Goal: Task Accomplishment & Management: Complete application form

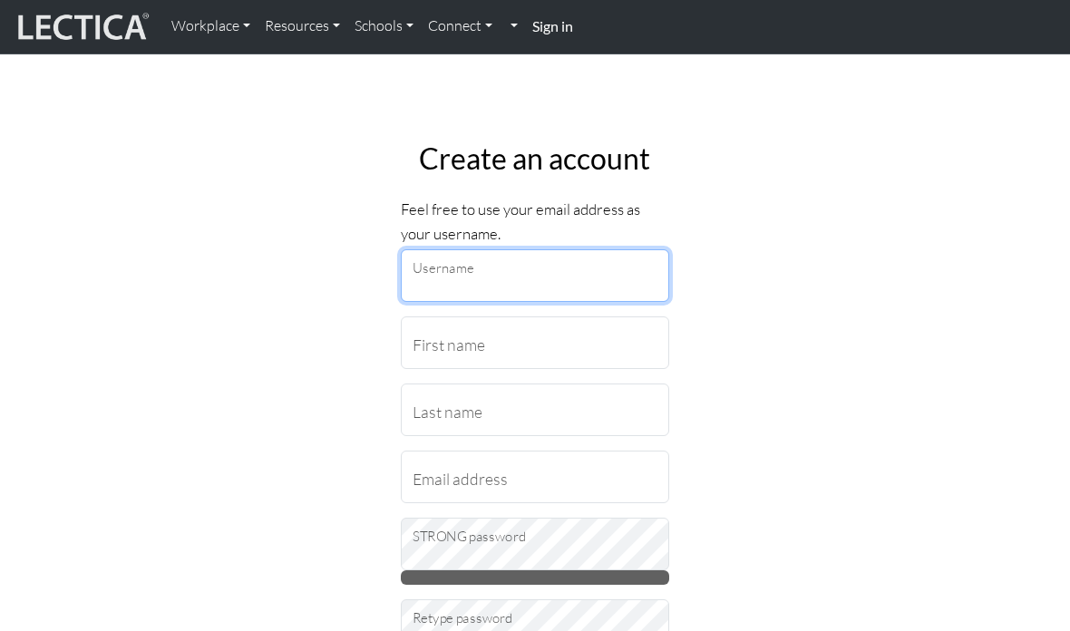
click at [568, 279] on input "Username" at bounding box center [535, 275] width 268 height 53
type input "Stanfordb101"
click at [595, 337] on input "First name" at bounding box center [535, 342] width 268 height 53
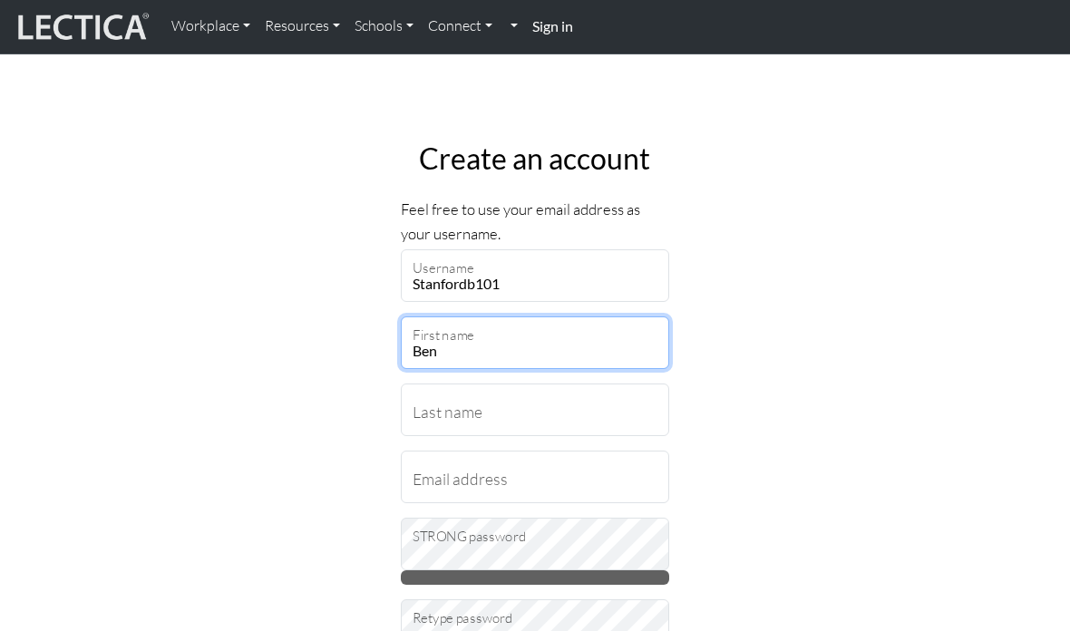
type input "Ben"
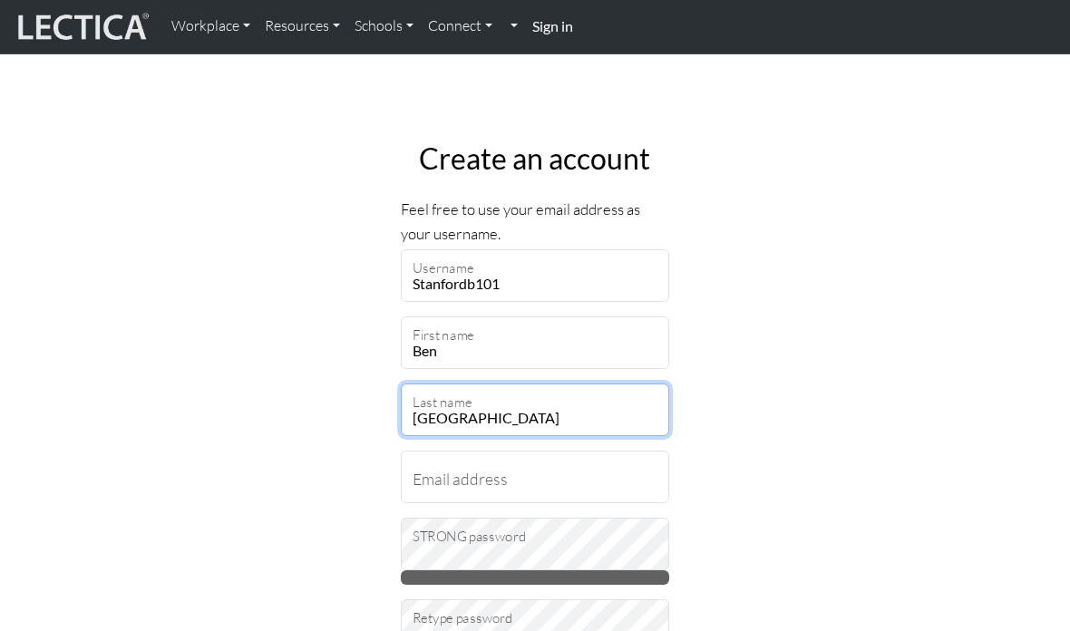
type input "[GEOGRAPHIC_DATA]"
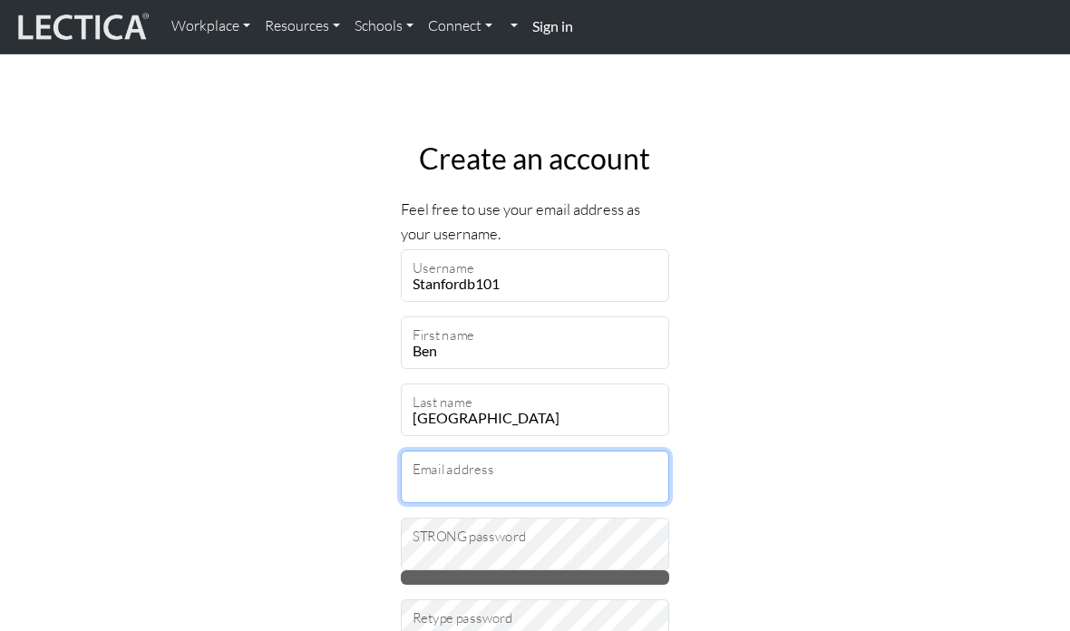
scroll to position [107, 0]
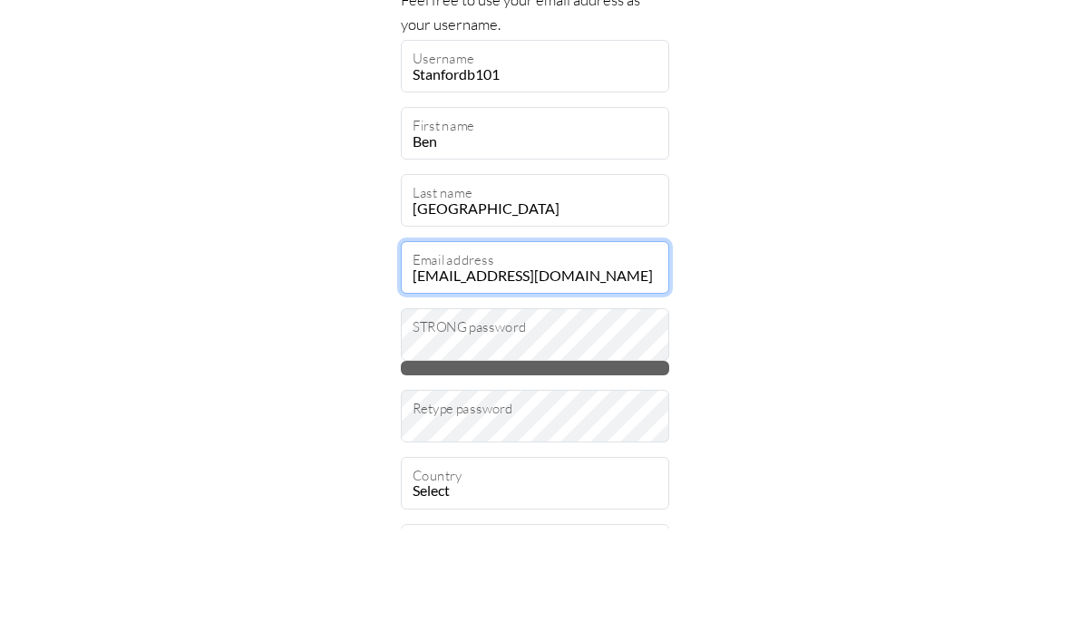
type input "[EMAIL_ADDRESS][DOMAIN_NAME]"
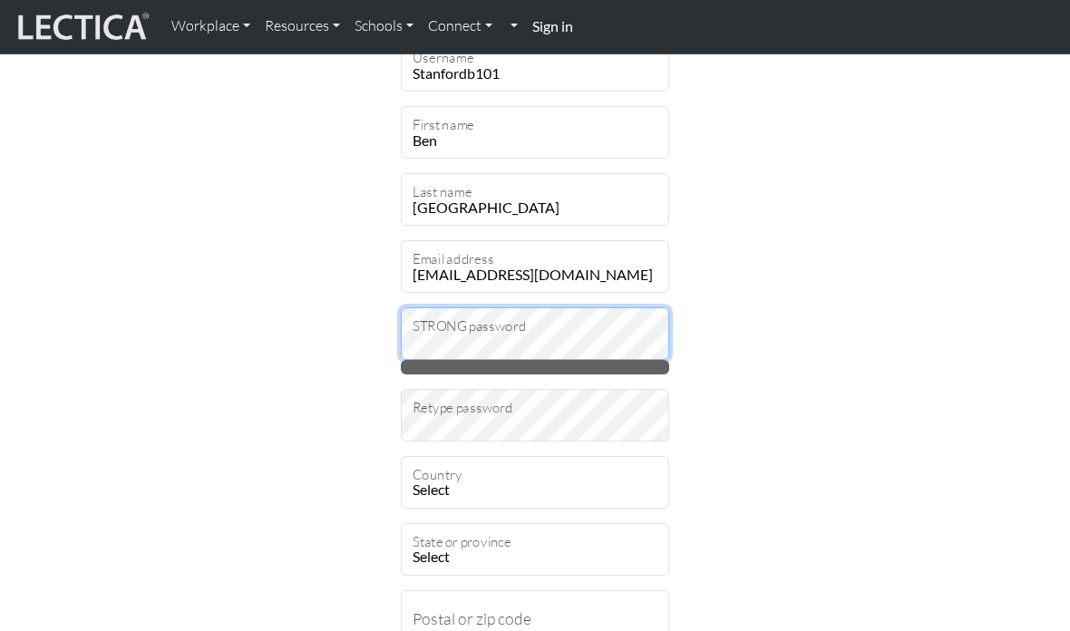
scroll to position [209, 0]
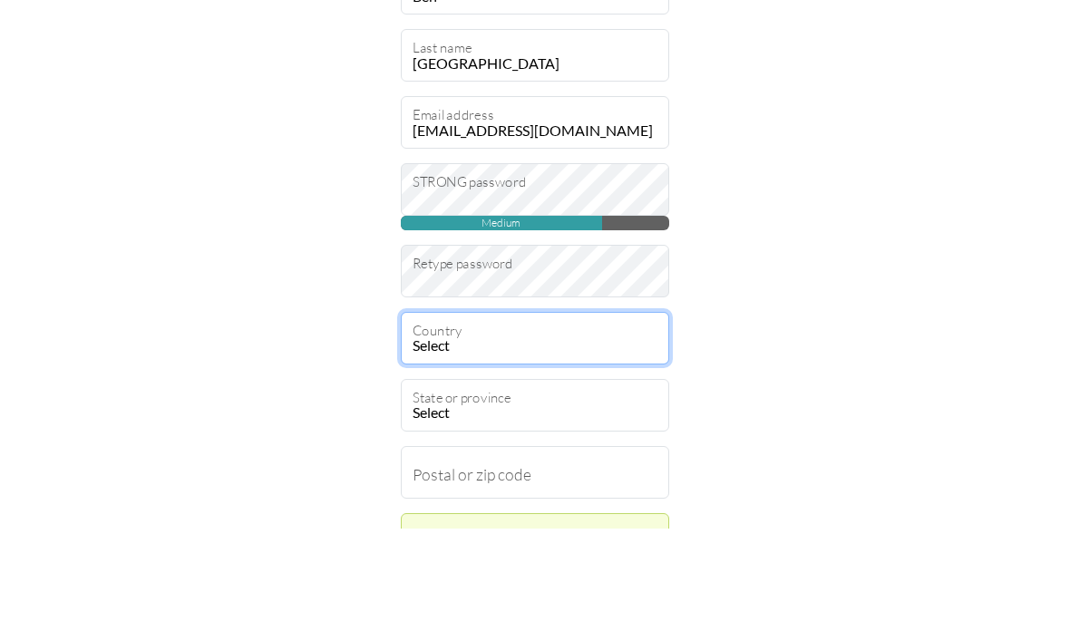
click at [585, 414] on select "Select [GEOGRAPHIC_DATA] A…land Islands [GEOGRAPHIC_DATA] [GEOGRAPHIC_DATA] [US…" at bounding box center [535, 440] width 268 height 53
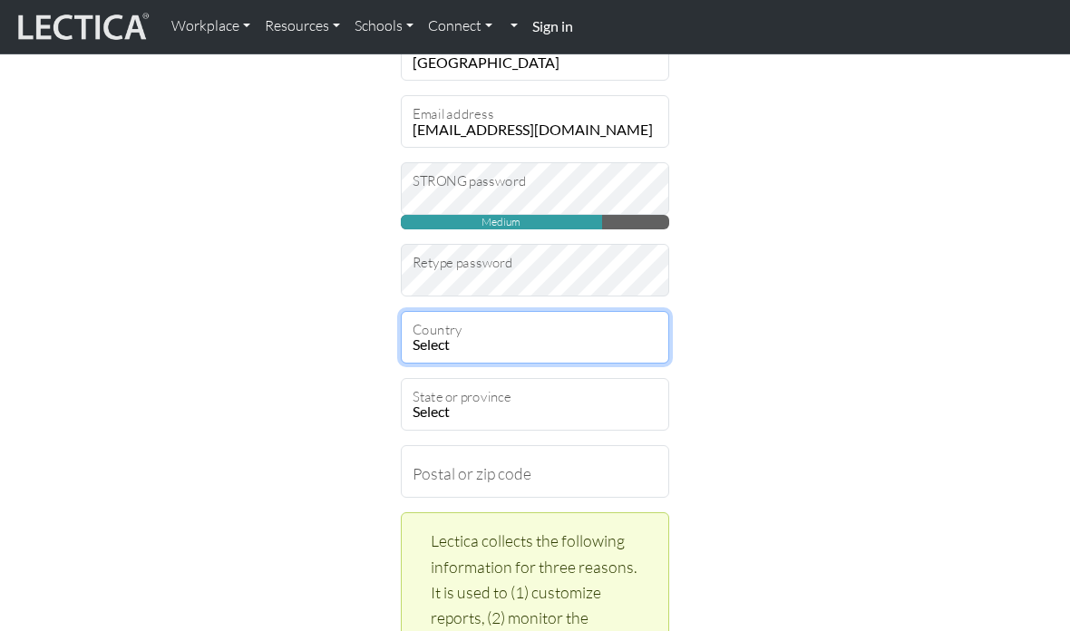
select select "236"
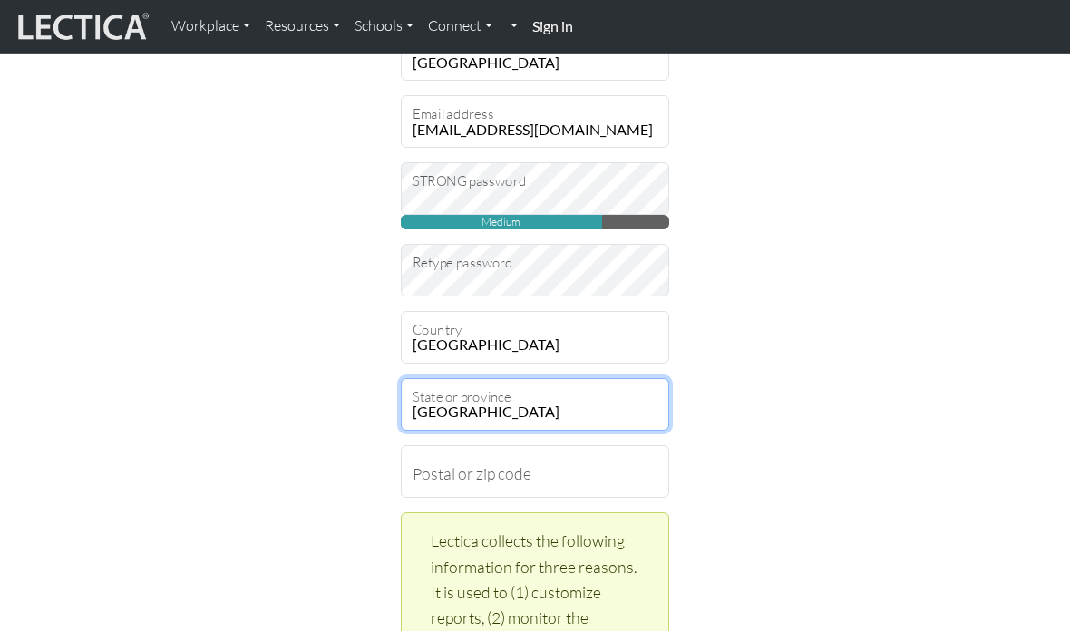
click at [562, 410] on select "[GEOGRAPHIC_DATA] [GEOGRAPHIC_DATA] [GEOGRAPHIC_DATA][PERSON_NAME][GEOGRAPHIC_D…" at bounding box center [535, 404] width 268 height 53
select select "3074"
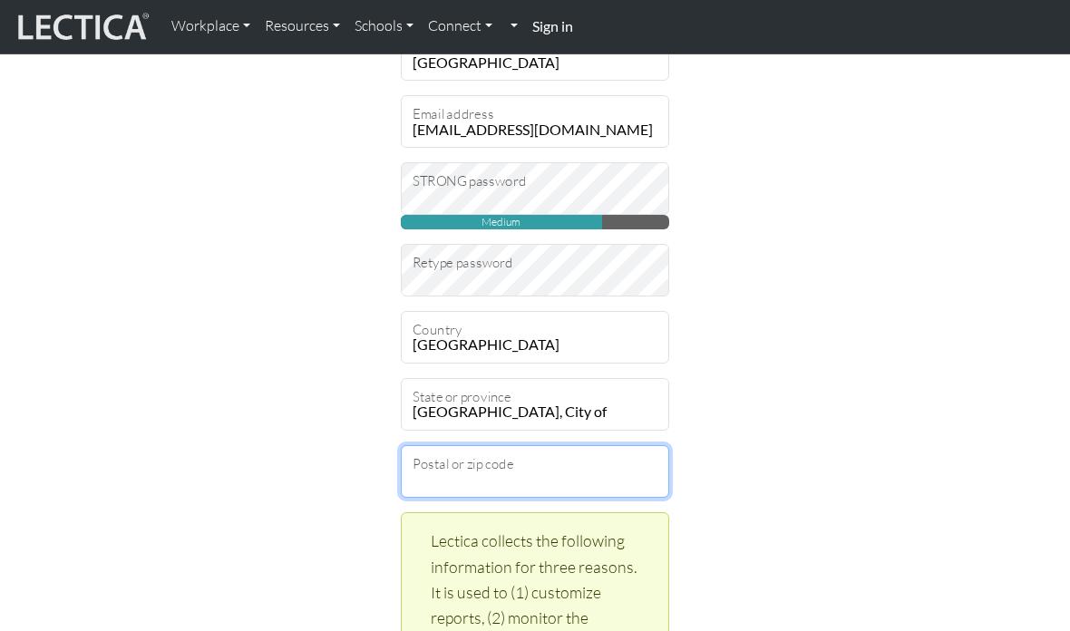
click at [588, 477] on input "Postal or zip code" at bounding box center [535, 471] width 268 height 53
type input "1"
type input "P"
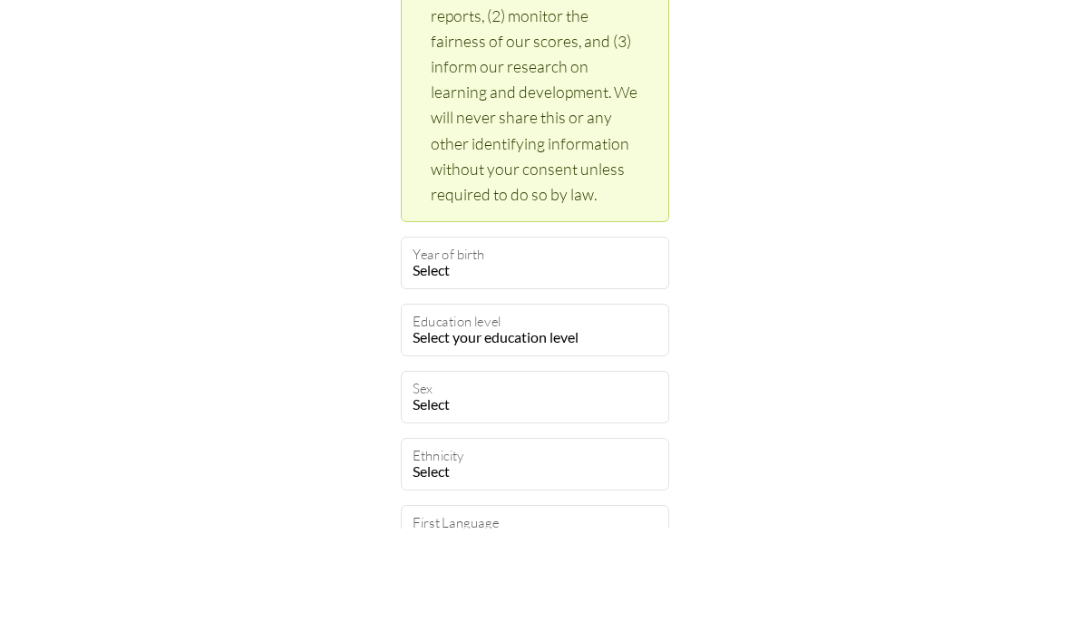
type input "Bs2 9lp"
click at [615, 339] on select "Select 2025 2024 2023 2022 2021 2020 2019 2018 2017 2016 2015 2014 2013 2012 20…" at bounding box center [535, 365] width 268 height 53
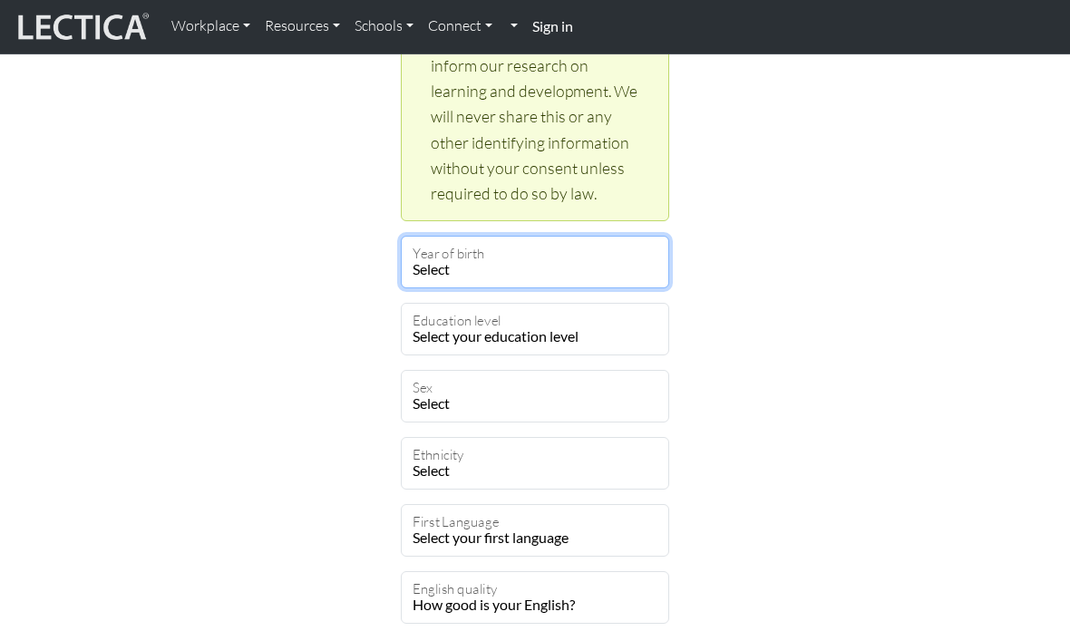
select select "1993"
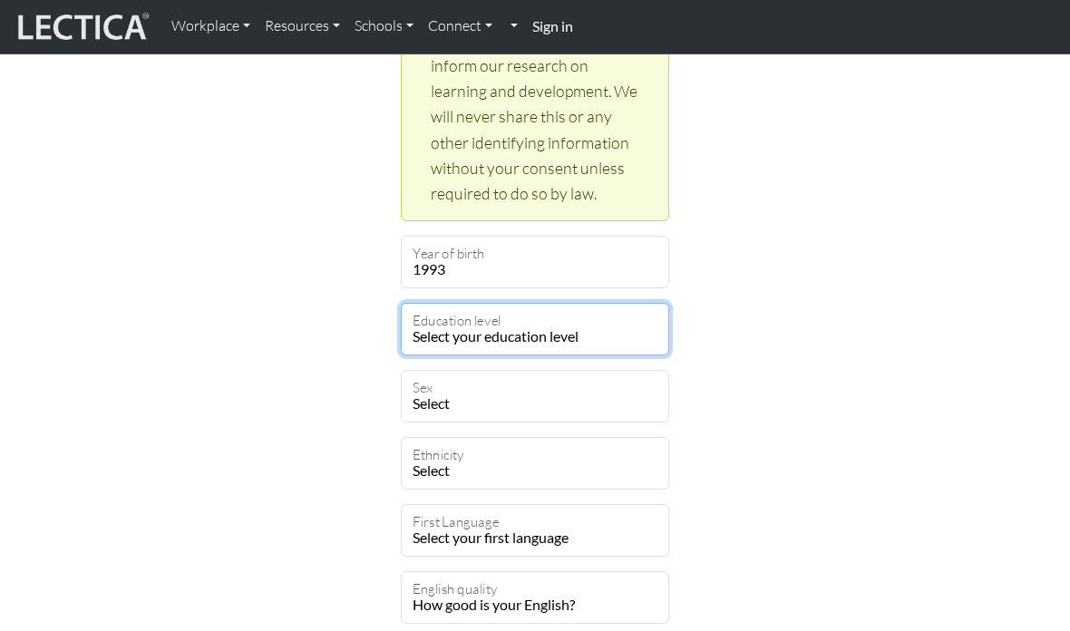
click at [607, 343] on select "Select your education level toddler pre-pre-pre-k pre-pre-k pre-k Kindergarten …" at bounding box center [535, 329] width 268 height 53
click at [598, 394] on select "Select [DEMOGRAPHIC_DATA] [DEMOGRAPHIC_DATA] Binary [DEMOGRAPHIC_DATA] Opt out" at bounding box center [535, 396] width 268 height 53
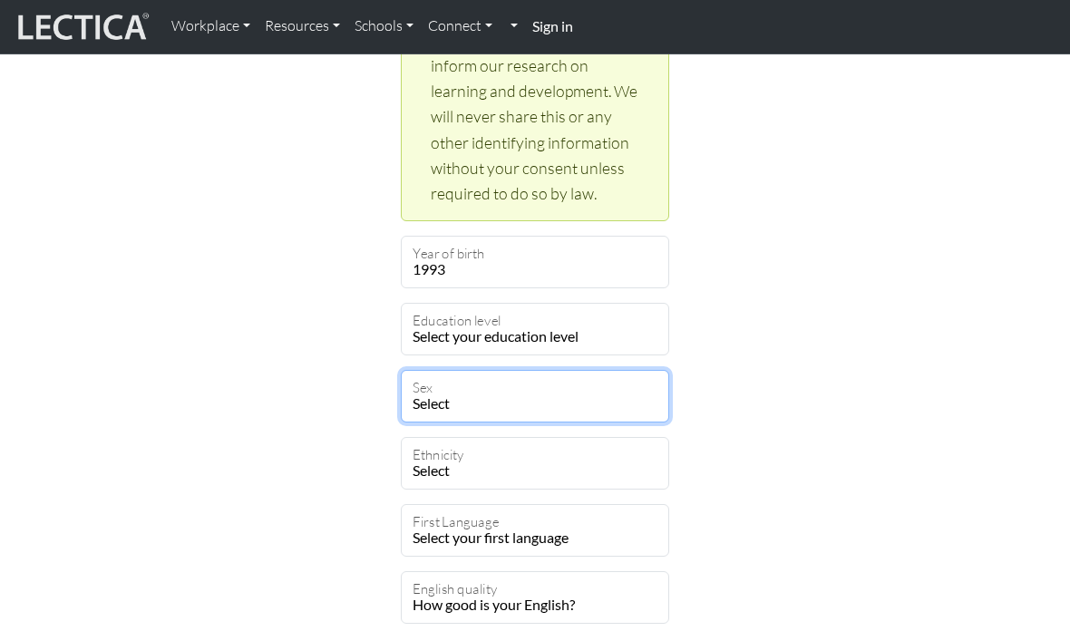
select select "[DEMOGRAPHIC_DATA]"
click at [599, 461] on select "Select [DEMOGRAPHIC_DATA] [DEMOGRAPHIC_DATA] Black [GEOGRAPHIC_DATA] Caucasian …" at bounding box center [535, 463] width 268 height 53
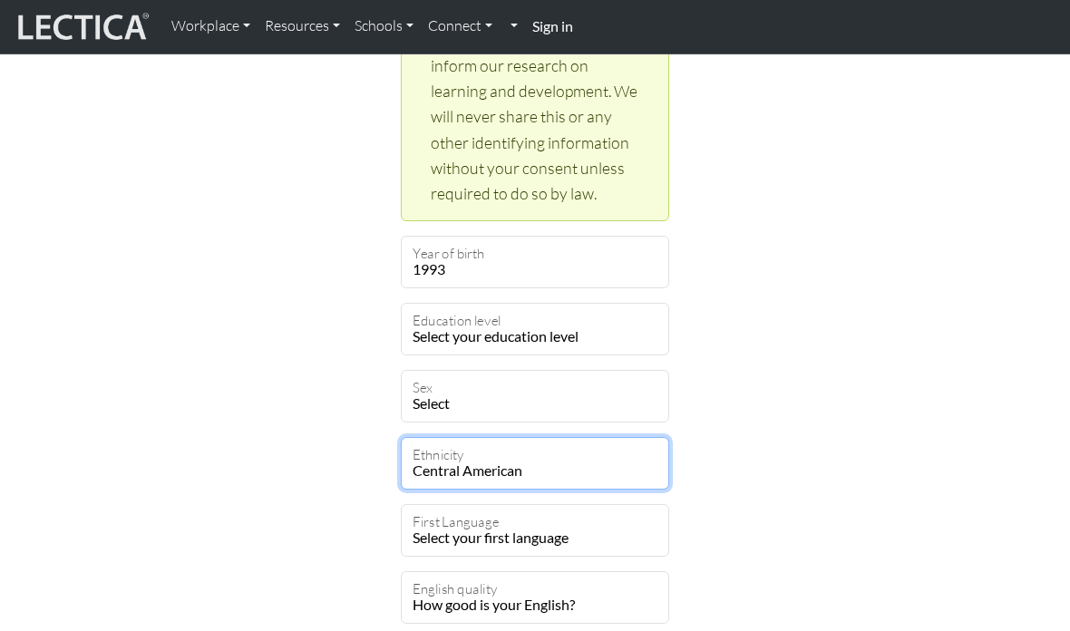
click at [566, 466] on select "Select [DEMOGRAPHIC_DATA] [DEMOGRAPHIC_DATA] Black [GEOGRAPHIC_DATA] Caucasian …" at bounding box center [535, 463] width 268 height 53
select select "101"
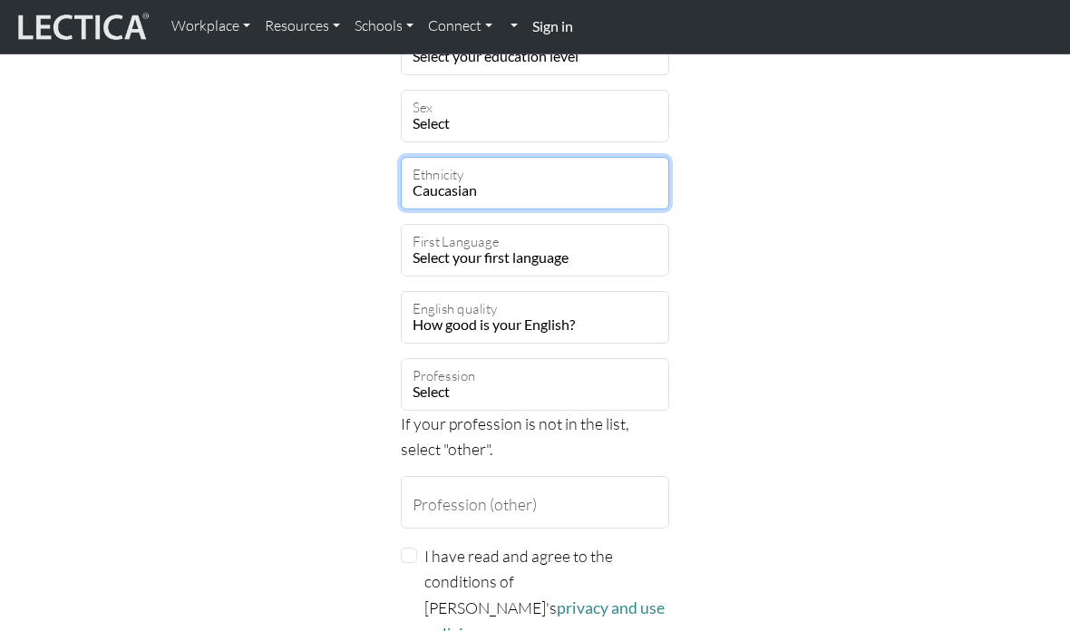
scroll to position [1286, 0]
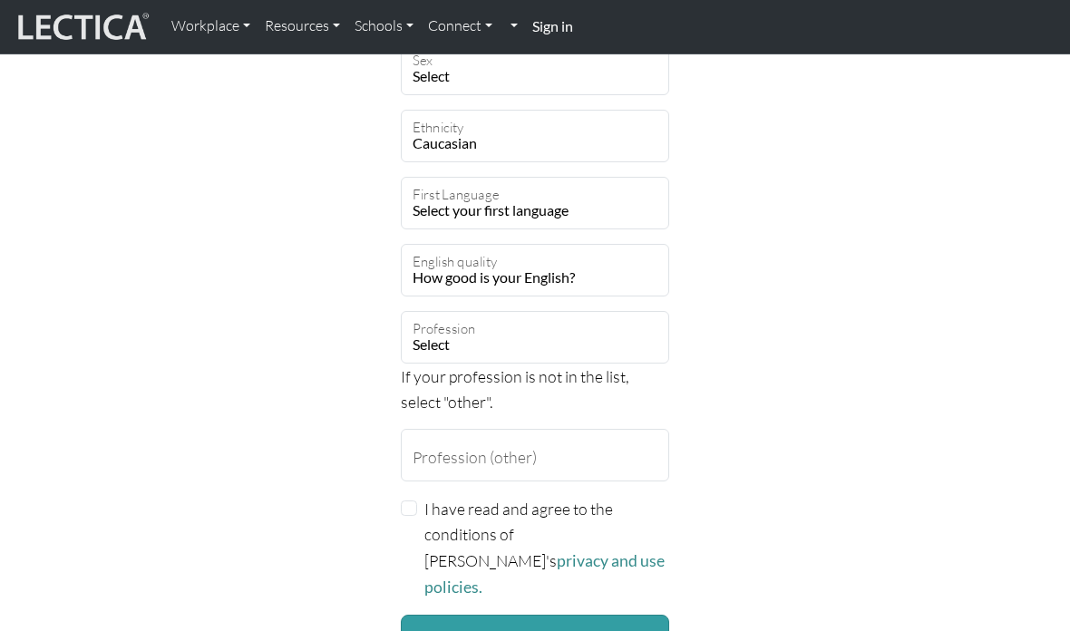
click at [620, 205] on select "Select your first language [GEOGRAPHIC_DATA] [GEOGRAPHIC_DATA] Acoli Adangme Ad…" at bounding box center [535, 203] width 268 height 53
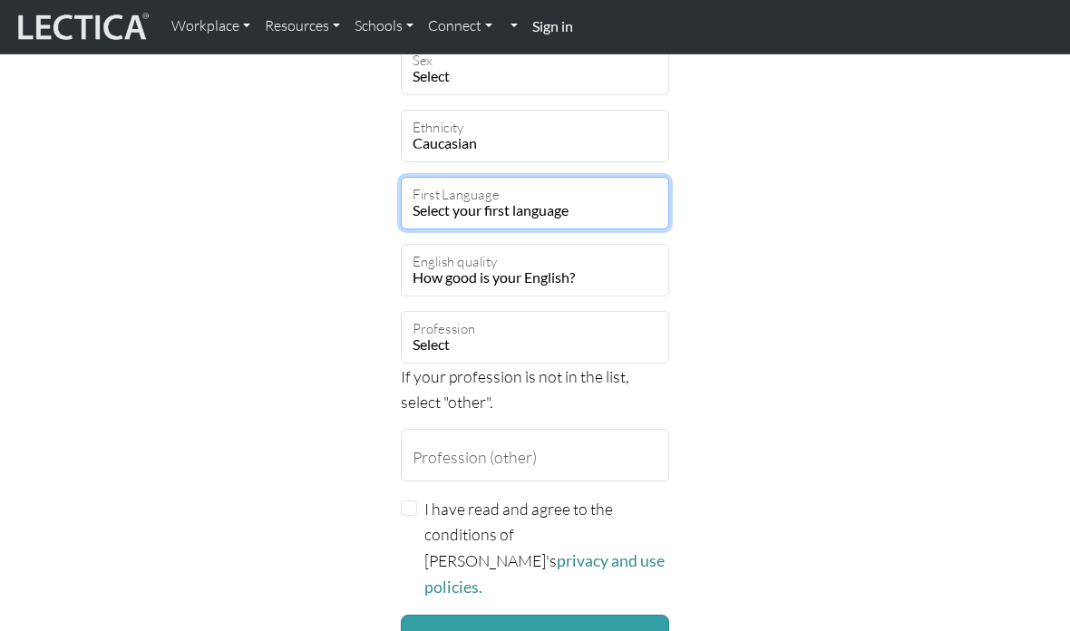
select select "1927"
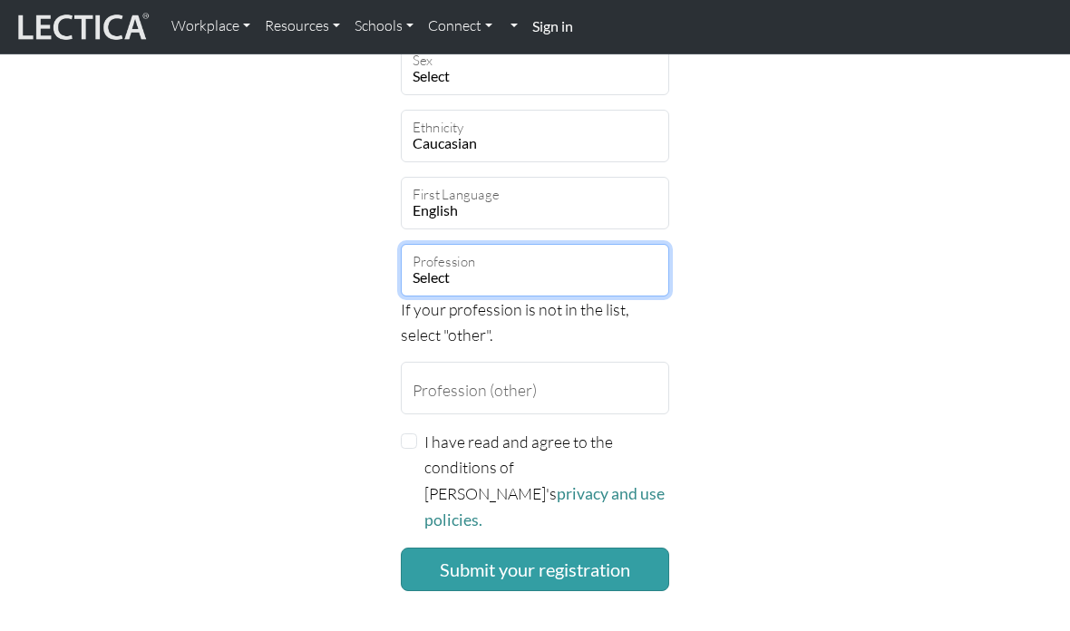
click at [582, 273] on select "Select academic accounting/finance administration arts: performing arts: visual…" at bounding box center [535, 270] width 268 height 53
select select "26"
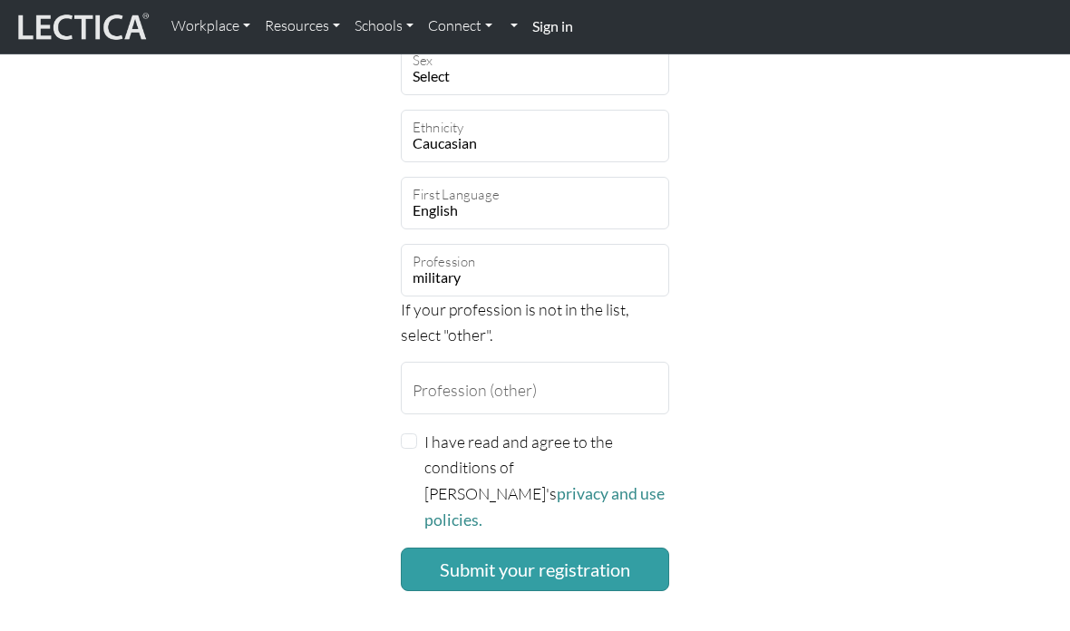
click at [413, 433] on input "I have read and agree to the conditions of [PERSON_NAME]'s privacy and use poli…" at bounding box center [409, 441] width 16 height 16
checkbox input "true"
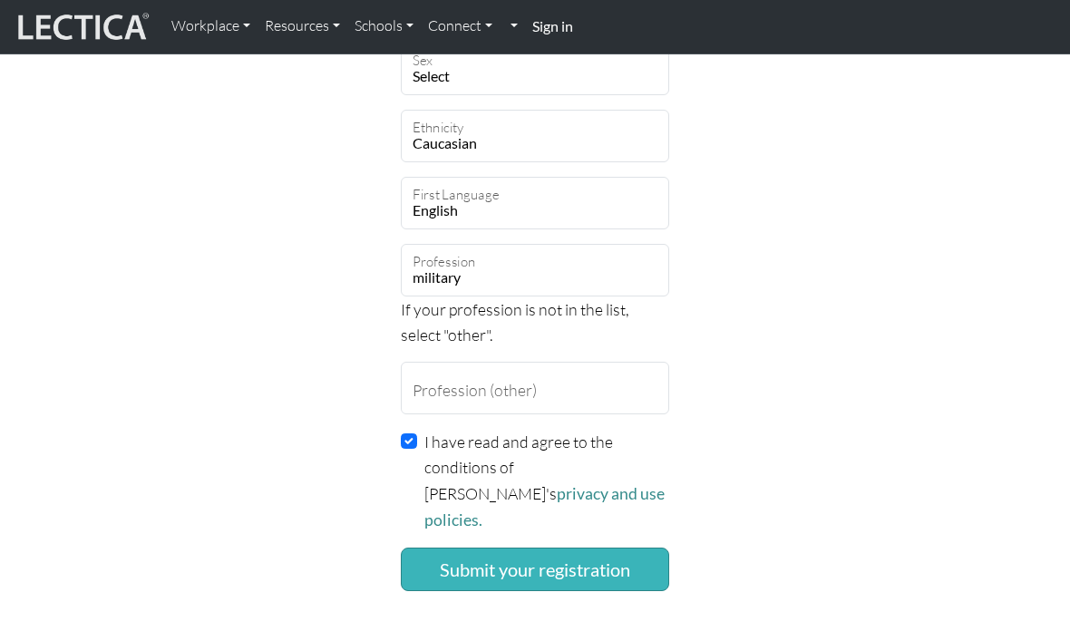
click at [559, 548] on button "Submit your registration" at bounding box center [535, 570] width 268 height 44
